Goal: Task Accomplishment & Management: Manage account settings

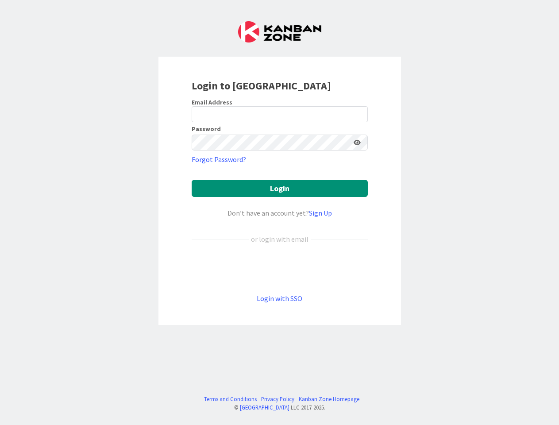
click at [279, 212] on div "Don’t have an account yet? Sign Up" at bounding box center [279, 212] width 176 height 11
click at [357, 142] on icon at bounding box center [356, 142] width 7 height 6
click at [280, 188] on button "Login" at bounding box center [279, 188] width 176 height 17
